Goal: Find specific fact: Find specific fact

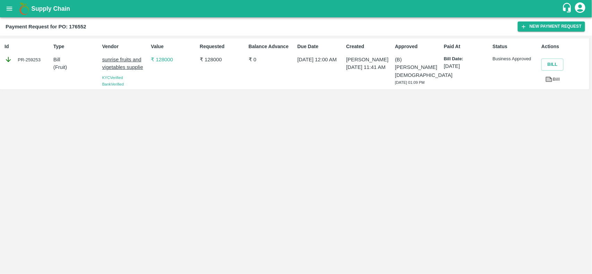
drag, startPoint x: 8, startPoint y: 58, endPoint x: 16, endPoint y: 59, distance: 8.4
click at [16, 59] on div "PR-259253" at bounding box center [28, 60] width 46 height 8
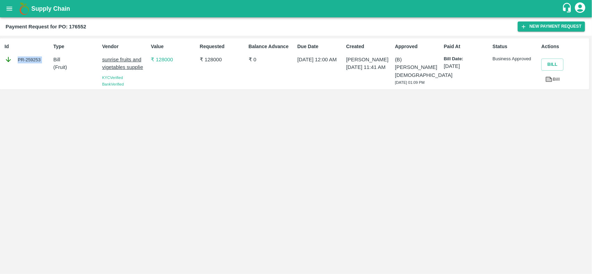
copy div "PR-259253"
